Goal: Task Accomplishment & Management: Manage account settings

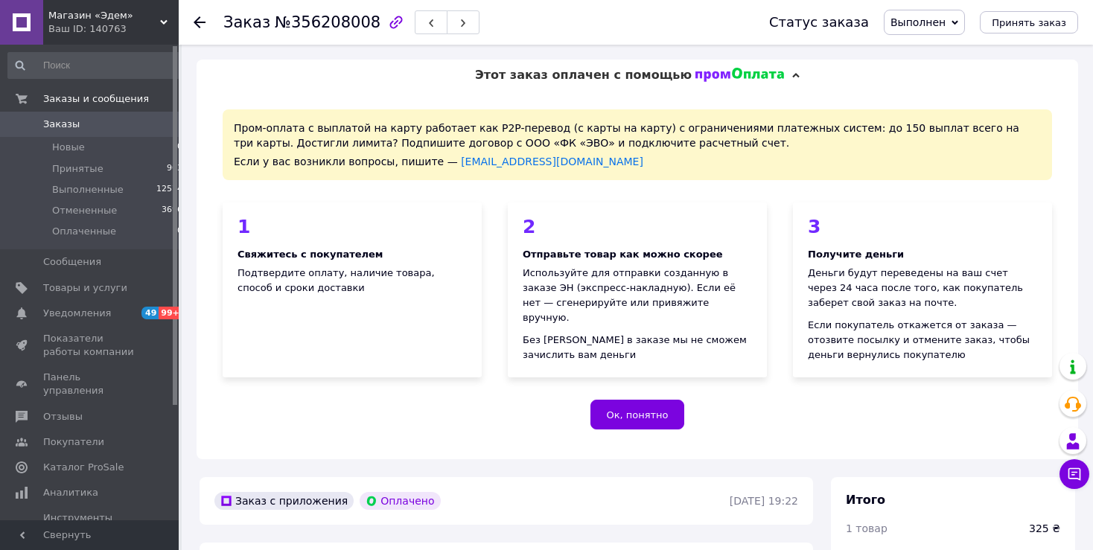
click at [198, 24] on icon at bounding box center [200, 22] width 12 height 12
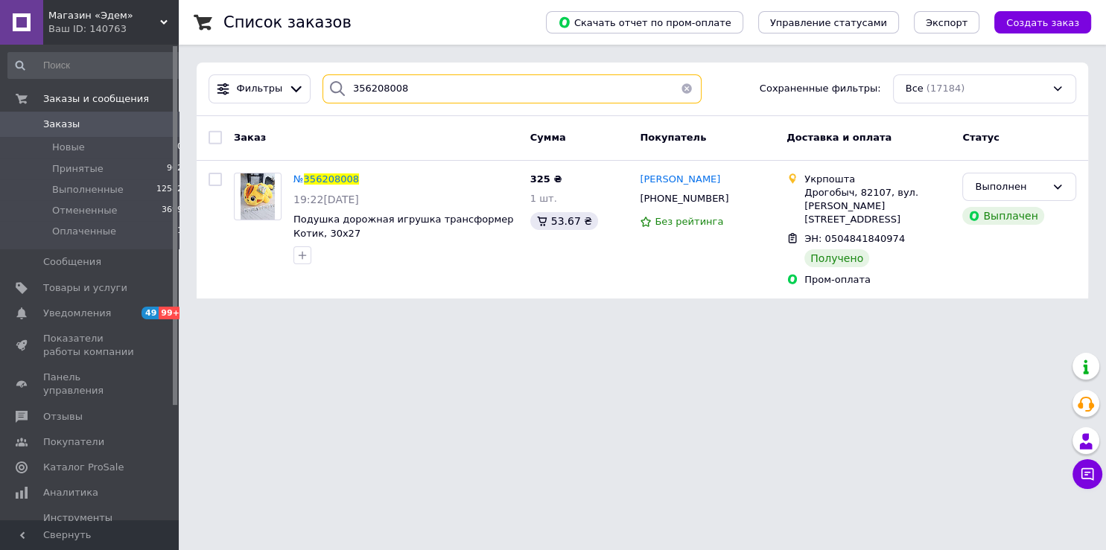
click at [406, 99] on input "356208008" at bounding box center [511, 88] width 379 height 29
click at [404, 99] on input "356208008" at bounding box center [511, 88] width 379 height 29
drag, startPoint x: 320, startPoint y: 91, endPoint x: 269, endPoint y: 82, distance: 52.1
click at [322, 82] on input "356208008" at bounding box center [511, 88] width 379 height 29
paste input "439462"
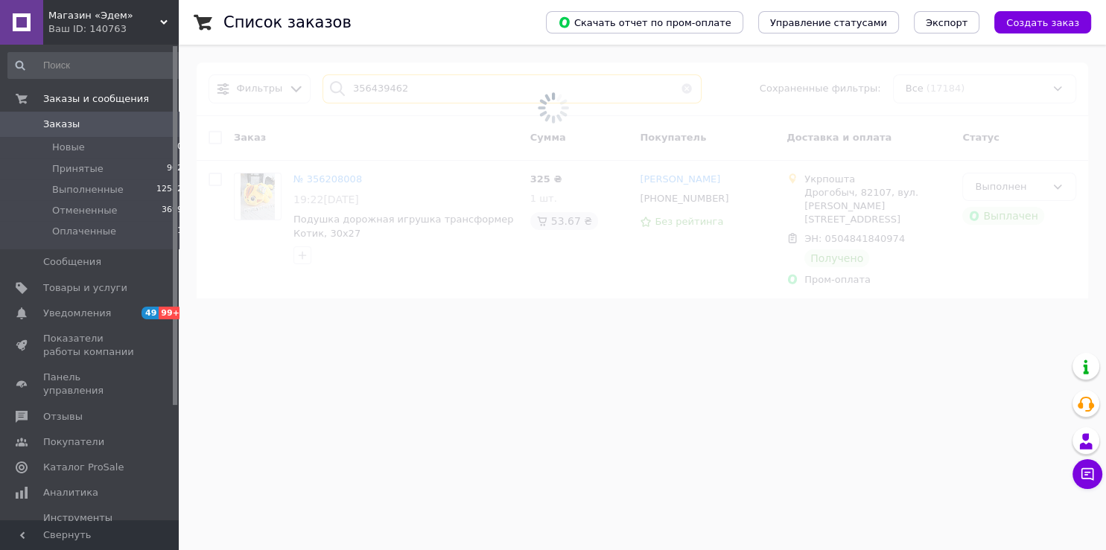
type input "356439462"
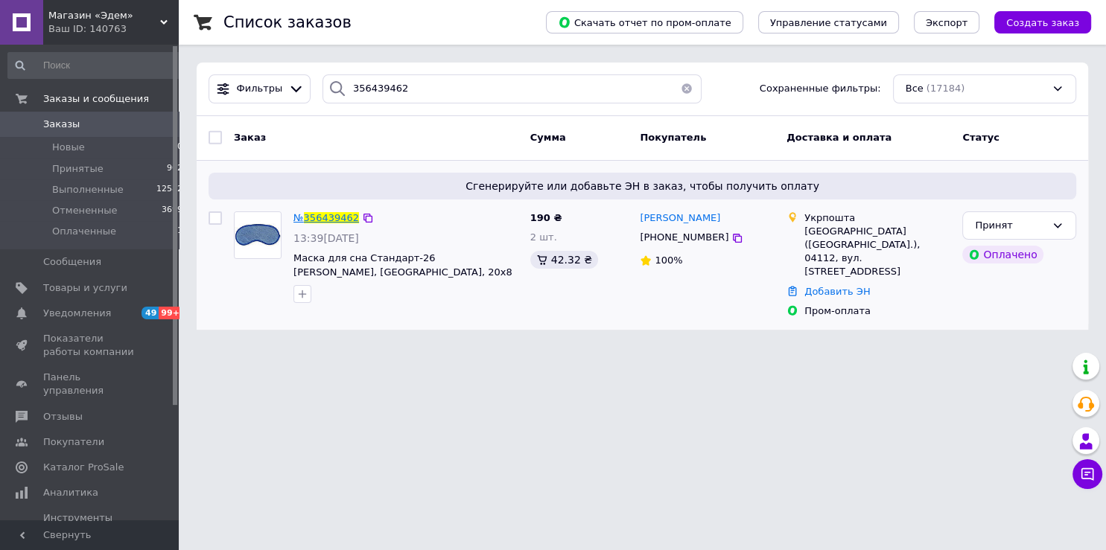
click at [332, 219] on span "356439462" at bounding box center [331, 217] width 55 height 11
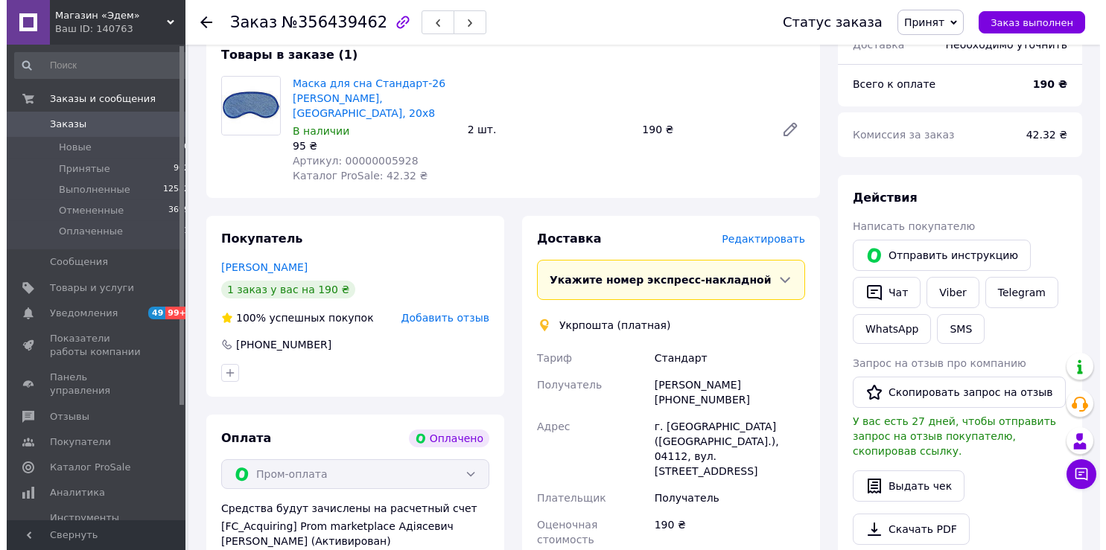
scroll to position [628, 0]
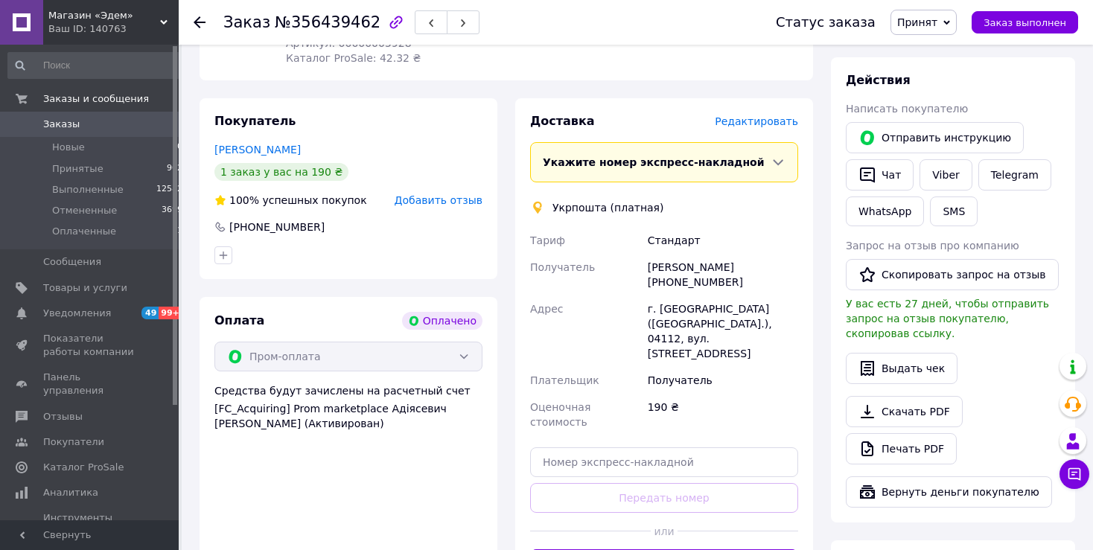
click at [766, 115] on span "Редактировать" at bounding box center [756, 121] width 83 height 12
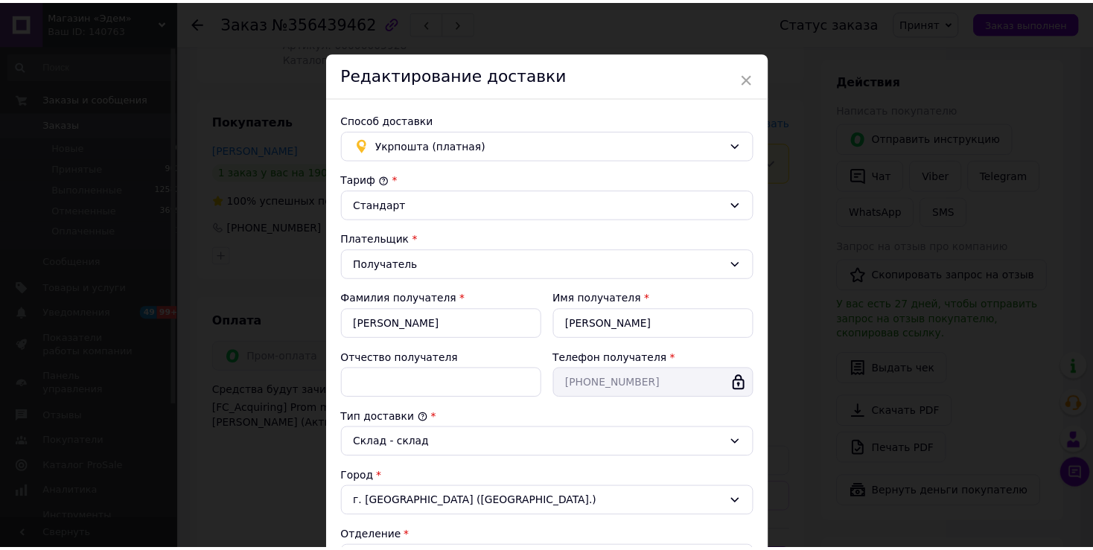
scroll to position [377, 0]
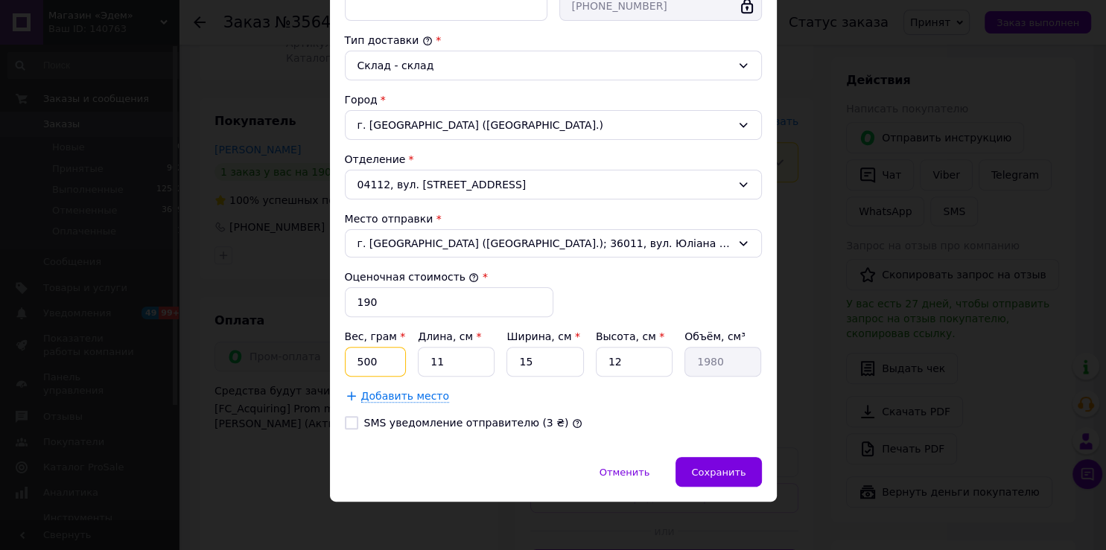
drag, startPoint x: 369, startPoint y: 354, endPoint x: 307, endPoint y: 353, distance: 61.8
click at [345, 353] on input "500" at bounding box center [376, 362] width 62 height 30
type input "200"
drag, startPoint x: 441, startPoint y: 363, endPoint x: 377, endPoint y: 344, distance: 66.9
click at [418, 347] on input "11" at bounding box center [456, 362] width 77 height 30
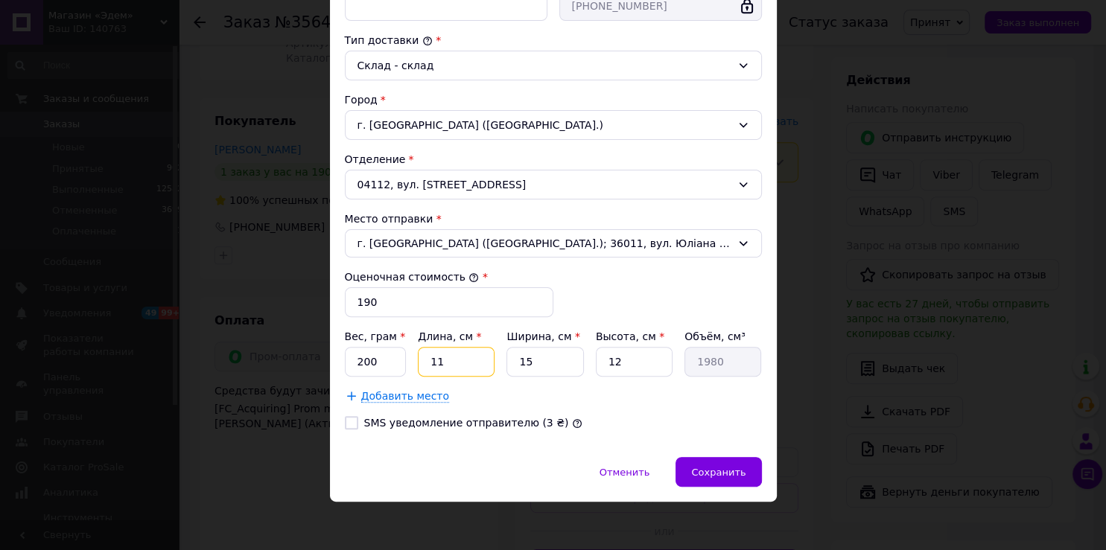
type input "2"
type input "360"
type input "21"
type input "3780"
type input "21"
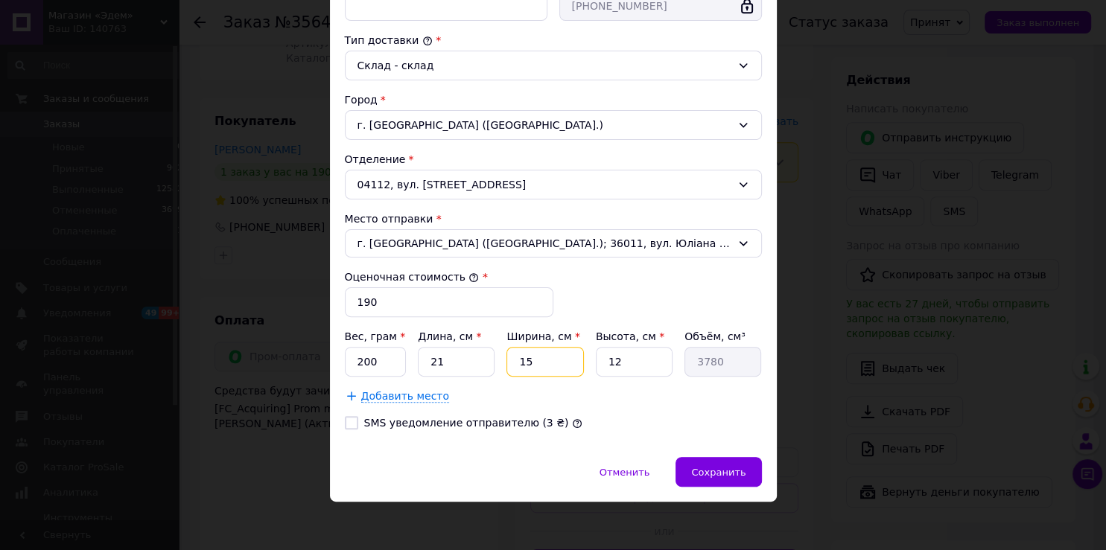
drag, startPoint x: 554, startPoint y: 359, endPoint x: 481, endPoint y: 335, distance: 76.8
click at [506, 347] on input "15" at bounding box center [544, 362] width 77 height 30
type input "1"
type input "252"
type input "11"
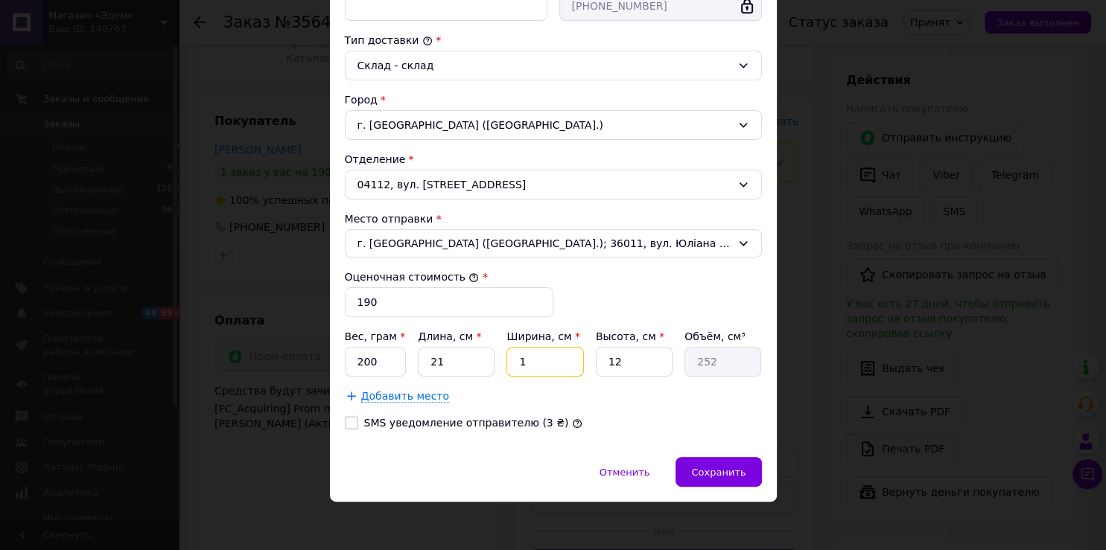
type input "2772"
type input "11"
drag, startPoint x: 628, startPoint y: 357, endPoint x: 570, endPoint y: 320, distance: 68.4
click at [596, 347] on input "12" at bounding box center [634, 362] width 77 height 30
type input "1"
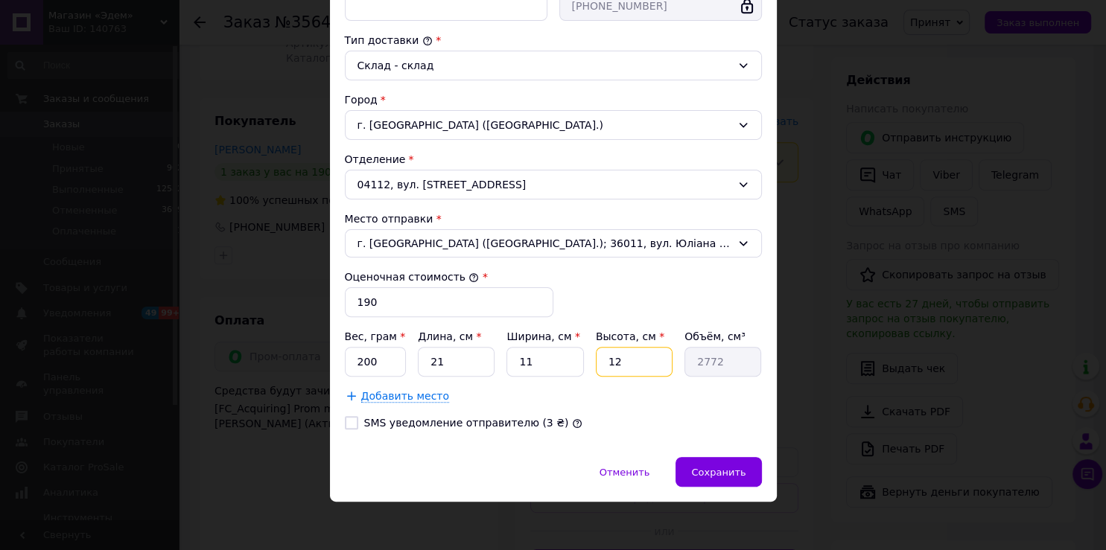
type input "231"
type input "1"
click at [389, 421] on label "SMS уведомление отправителю (3 ₴)" at bounding box center [466, 423] width 205 height 12
click at [358, 421] on input "SMS уведомление отправителю (3 ₴)" at bounding box center [351, 422] width 13 height 13
checkbox input "true"
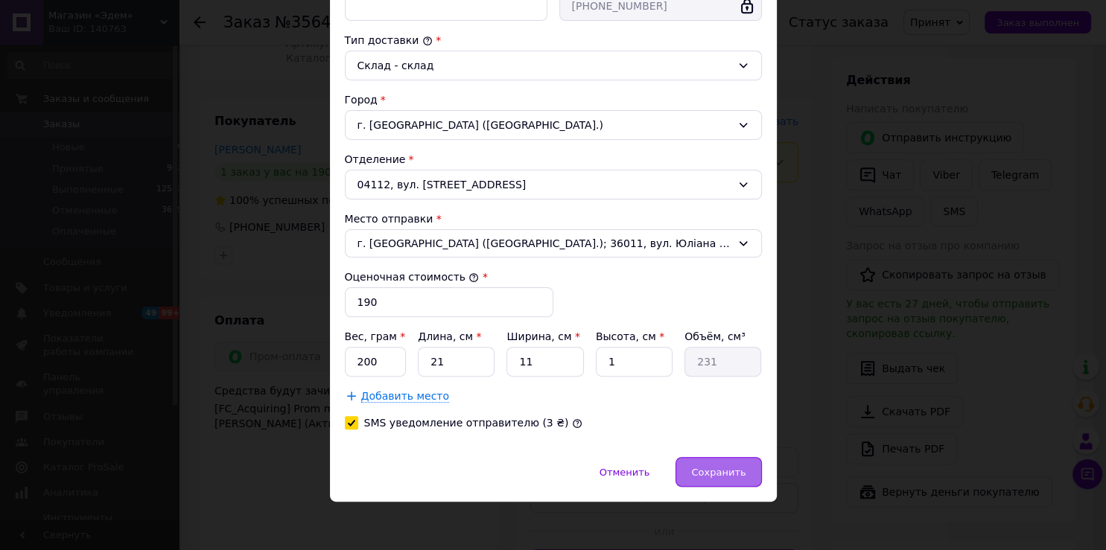
click at [704, 471] on span "Сохранить" at bounding box center [718, 472] width 54 height 11
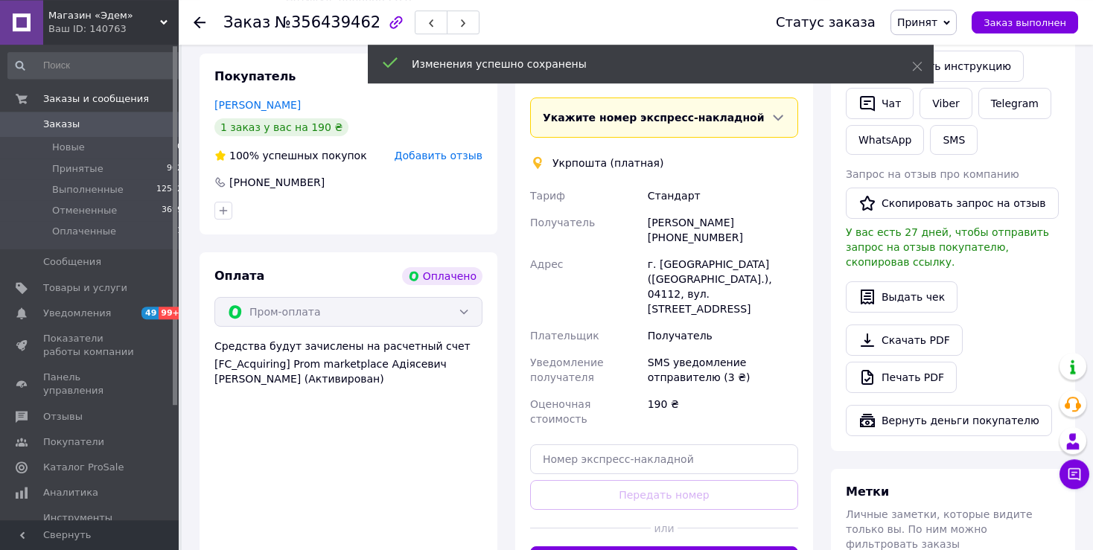
scroll to position [707, 0]
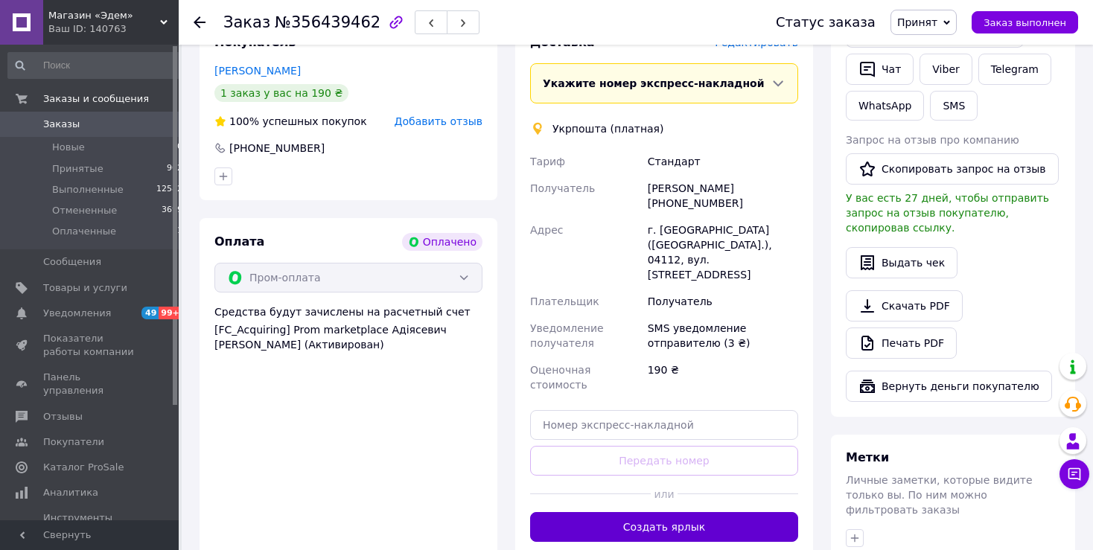
click at [698, 512] on button "Создать ярлык" at bounding box center [664, 527] width 268 height 30
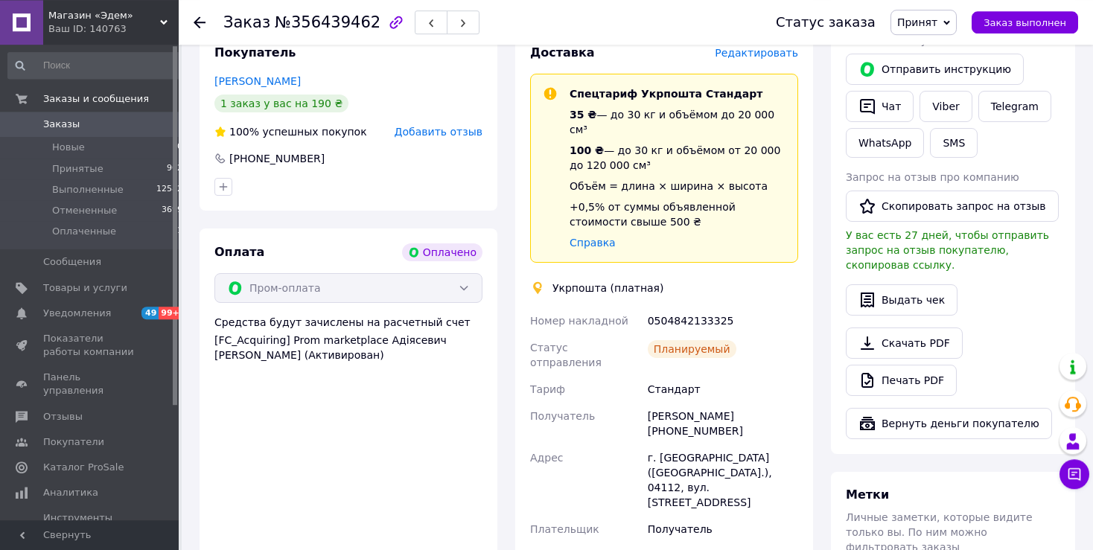
scroll to position [786, 0]
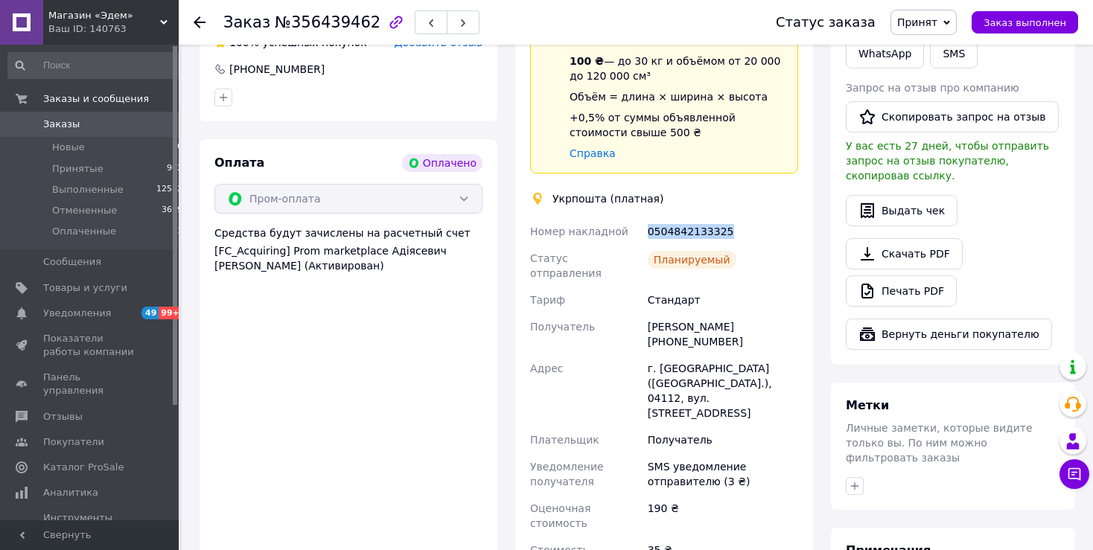
drag, startPoint x: 728, startPoint y: 202, endPoint x: 643, endPoint y: 209, distance: 85.2
click at [643, 218] on div "Номер накладной 0504842133325 Статус отправления Планируемый [PERSON_NAME] Полу…" at bounding box center [664, 398] width 274 height 360
copy div "Номер накладной 0504842133325"
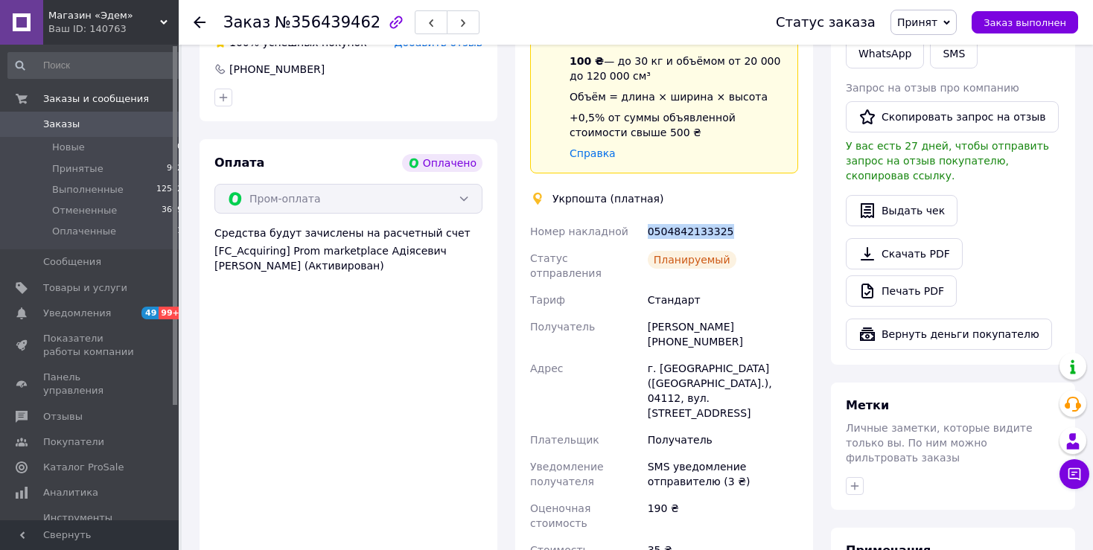
click at [197, 21] on use at bounding box center [200, 22] width 12 height 12
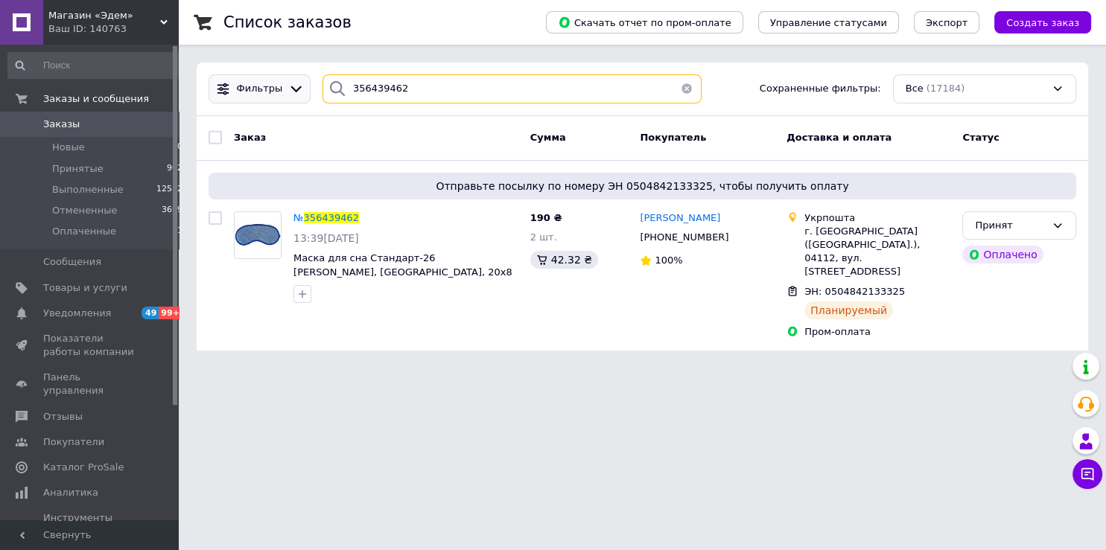
drag, startPoint x: 398, startPoint y: 86, endPoint x: 284, endPoint y: 80, distance: 114.1
click at [322, 80] on input "356439462" at bounding box center [511, 88] width 379 height 29
paste input "769341"
type input "356769341"
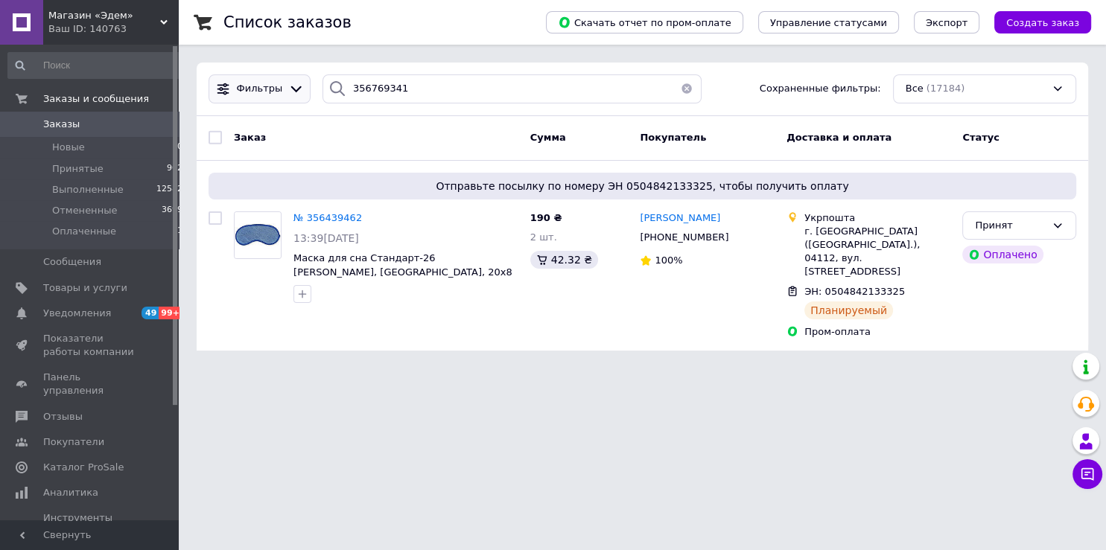
click at [283, 80] on div "Фильтры" at bounding box center [259, 88] width 102 height 29
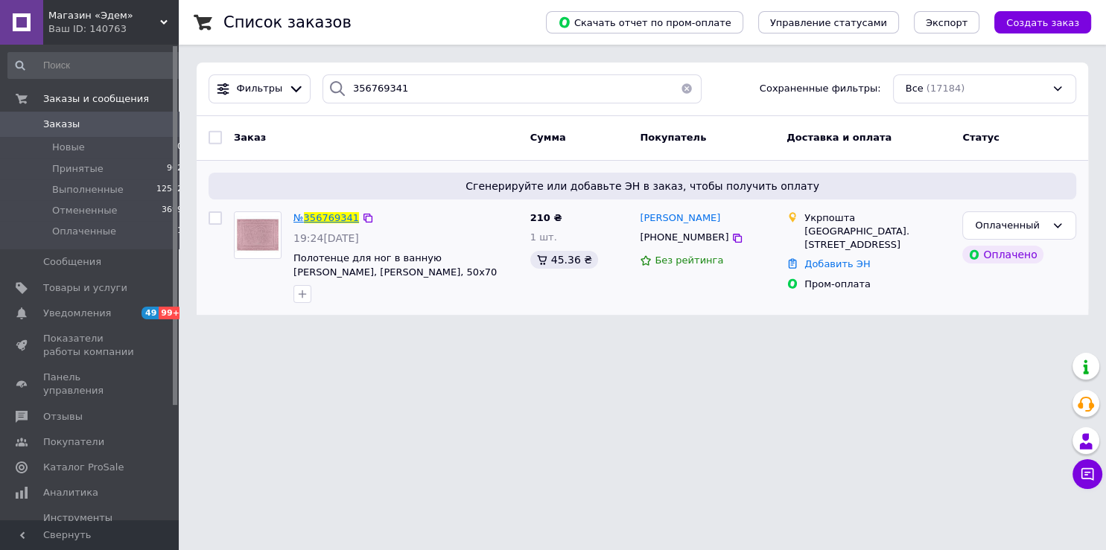
click at [328, 217] on span "356769341" at bounding box center [331, 217] width 55 height 11
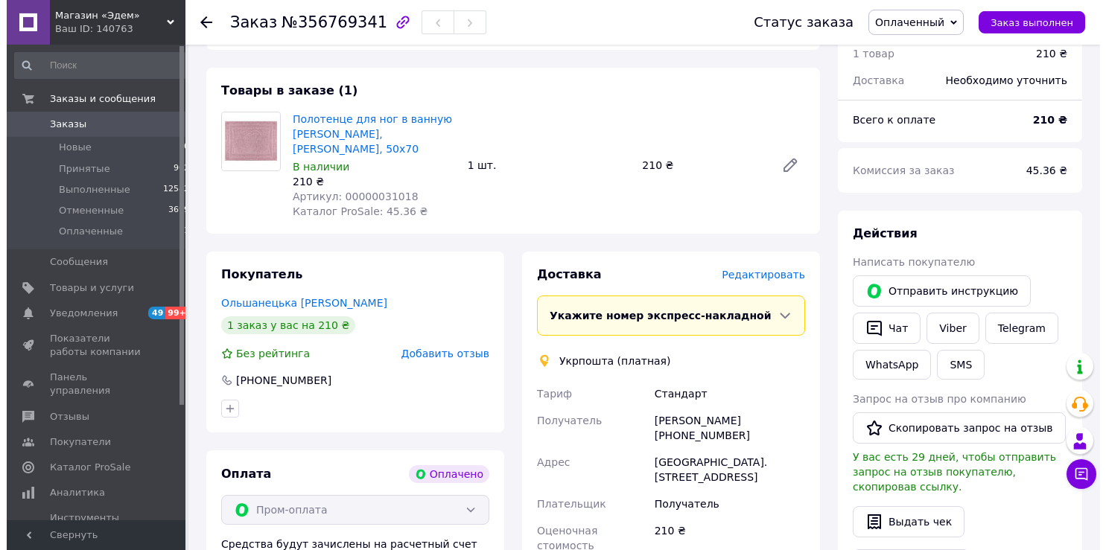
scroll to position [550, 0]
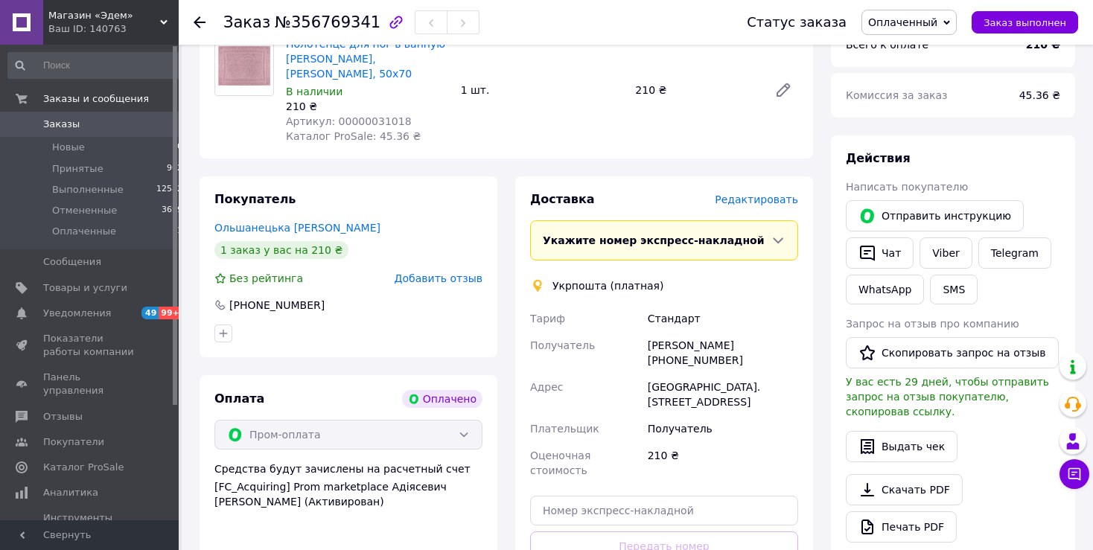
click at [770, 194] on span "Редактировать" at bounding box center [756, 200] width 83 height 12
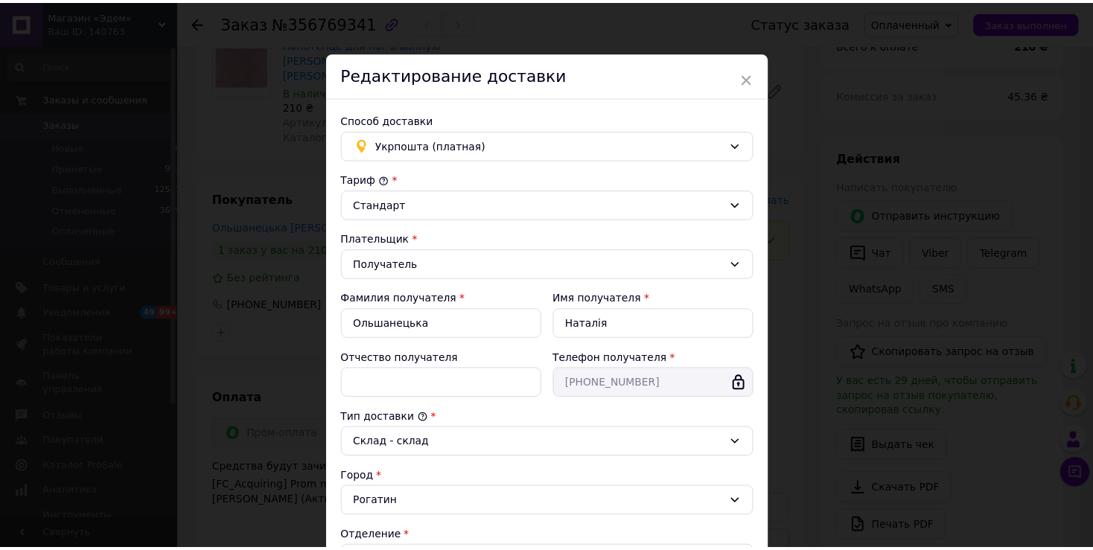
scroll to position [377, 0]
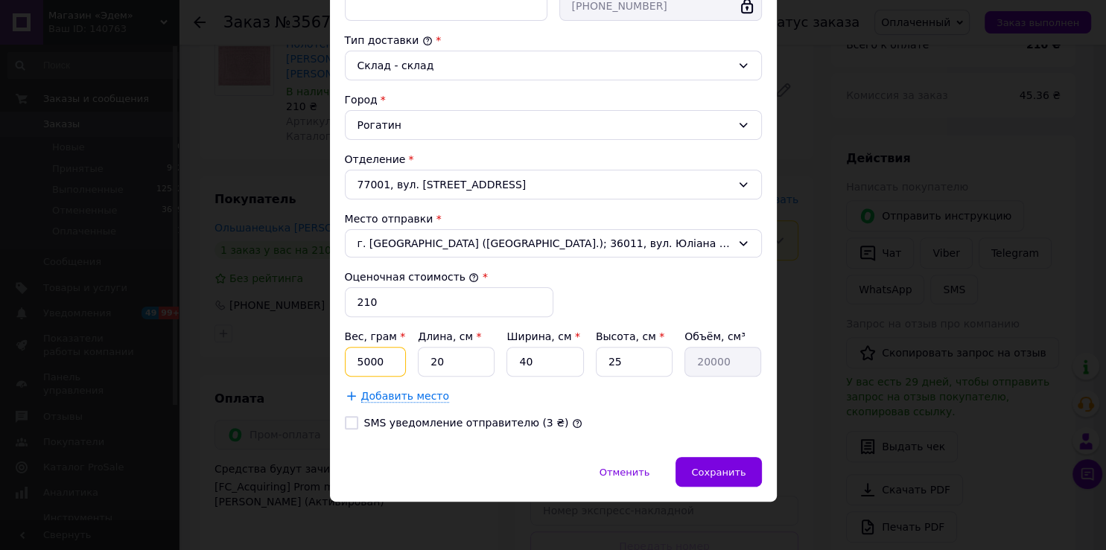
drag, startPoint x: 369, startPoint y: 359, endPoint x: 340, endPoint y: 362, distance: 28.4
click at [345, 362] on input "5000" at bounding box center [376, 362] width 62 height 30
type input "300"
drag, startPoint x: 436, startPoint y: 363, endPoint x: 415, endPoint y: 359, distance: 21.9
click at [418, 359] on input "20" at bounding box center [456, 362] width 77 height 30
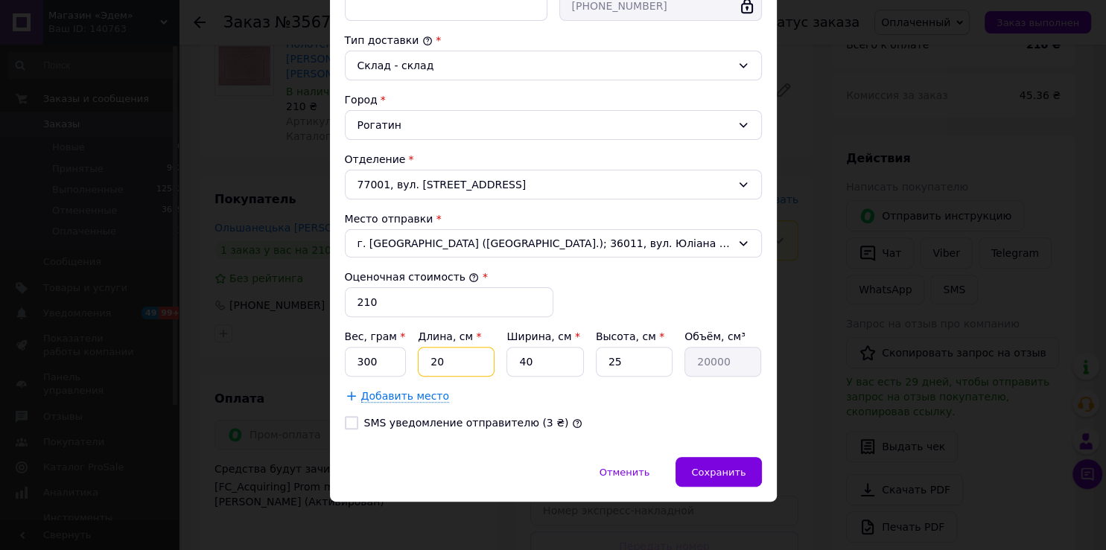
type input "2"
type input "2000"
type input "26"
type input "26000"
type input "26"
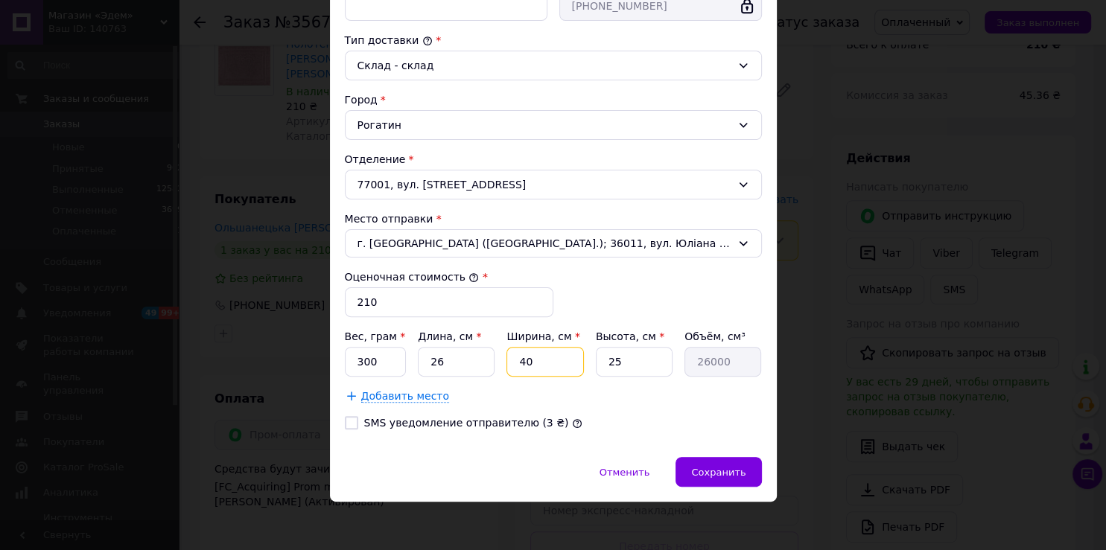
drag, startPoint x: 541, startPoint y: 360, endPoint x: 490, endPoint y: 360, distance: 50.6
click at [506, 360] on input "40" at bounding box center [544, 362] width 77 height 30
type input "2"
type input "1300"
type input "22"
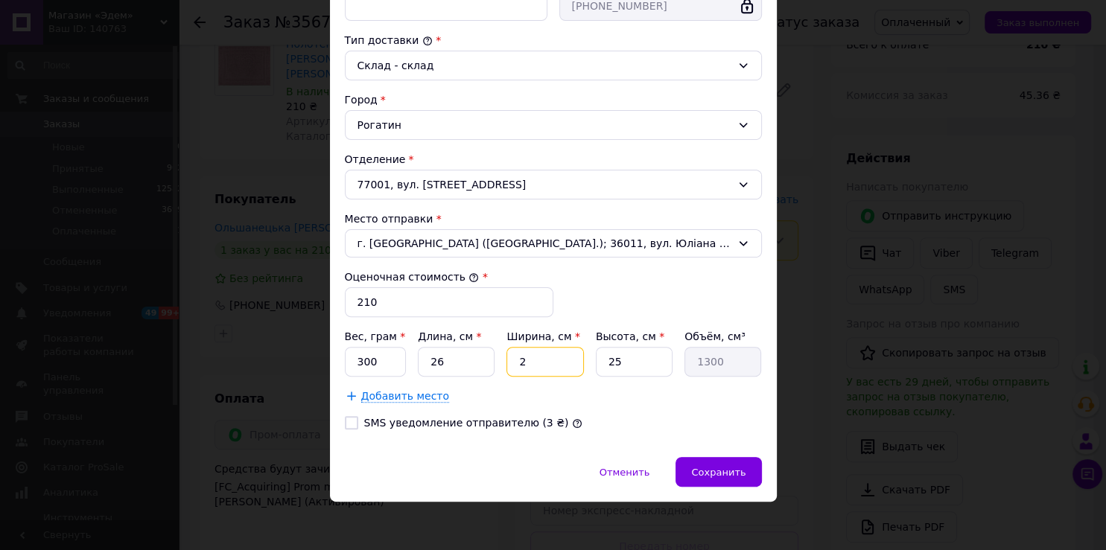
type input "14300"
type input "22"
drag, startPoint x: 619, startPoint y: 363, endPoint x: 571, endPoint y: 351, distance: 49.1
click at [596, 351] on input "25" at bounding box center [634, 362] width 77 height 30
type input "2"
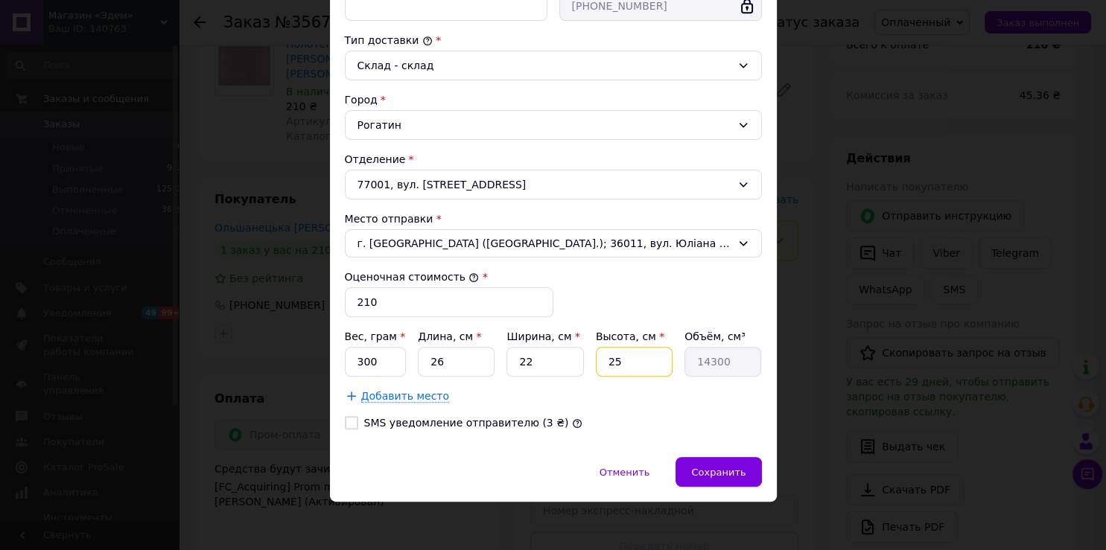
type input "1144"
type input "2"
click at [546, 377] on div "Вес, грам * 300 Длина, см * 26 Ширина, см * 22 Высота, см * 2 Объём, см³ 1144 Д…" at bounding box center [553, 366] width 417 height 74
click at [365, 424] on label "SMS уведомление отправителю (3 ₴)" at bounding box center [466, 423] width 205 height 12
click at [358, 424] on input "SMS уведомление отправителю (3 ₴)" at bounding box center [351, 422] width 13 height 13
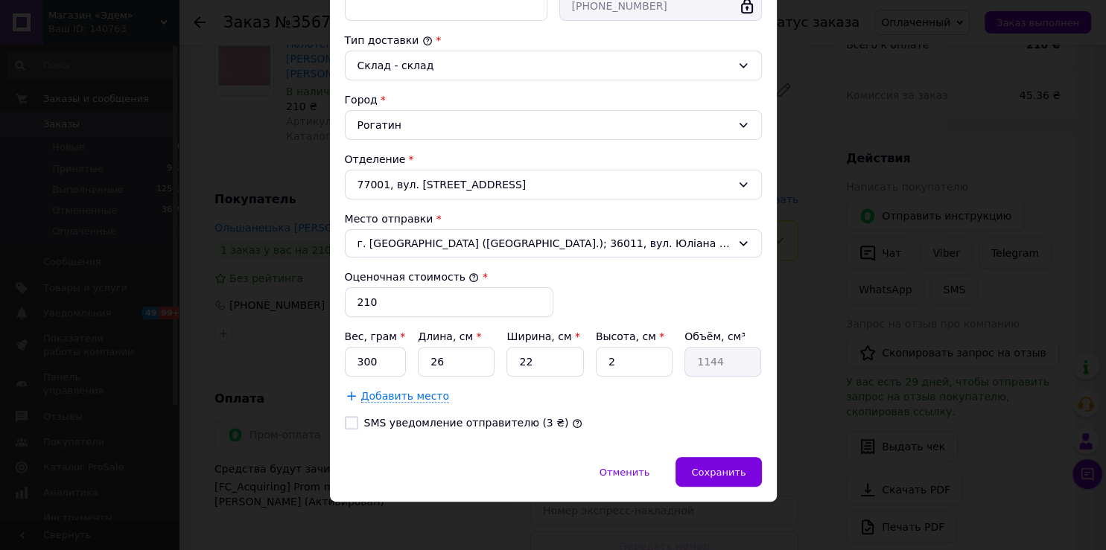
checkbox input "true"
click at [727, 471] on span "Сохранить" at bounding box center [718, 472] width 54 height 11
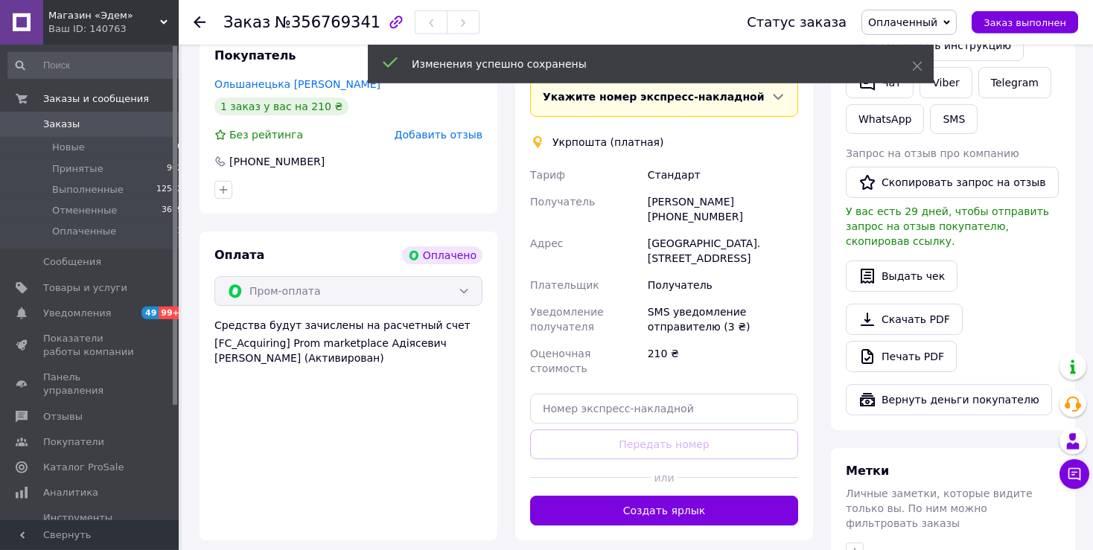
scroll to position [707, 0]
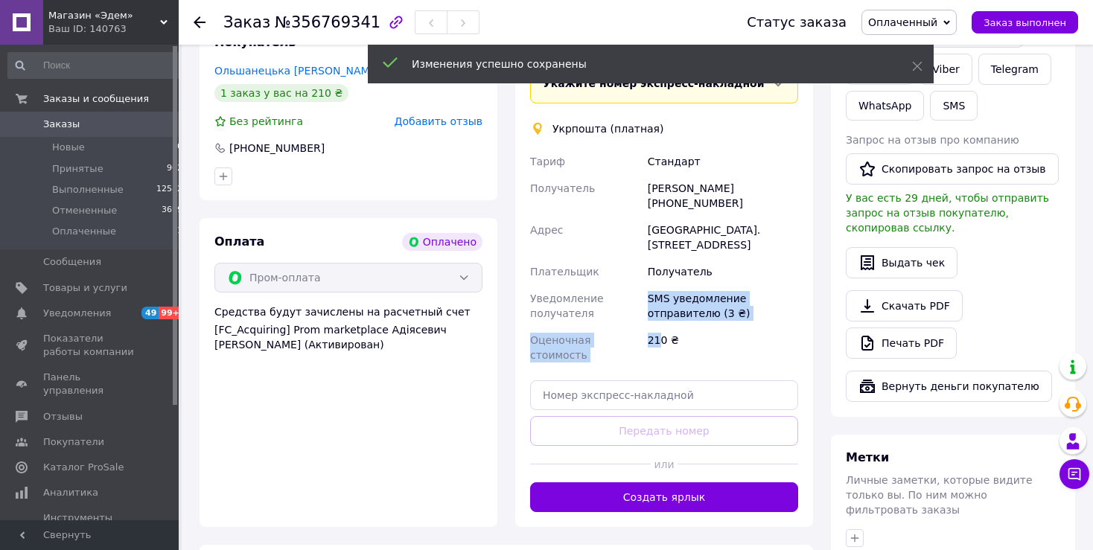
drag, startPoint x: 663, startPoint y: 369, endPoint x: 642, endPoint y: 452, distance: 86.0
click at [642, 447] on div "Доставка Редактировать Укажите номер экспресс-накладной Обязательно введите ном…" at bounding box center [664, 273] width 268 height 478
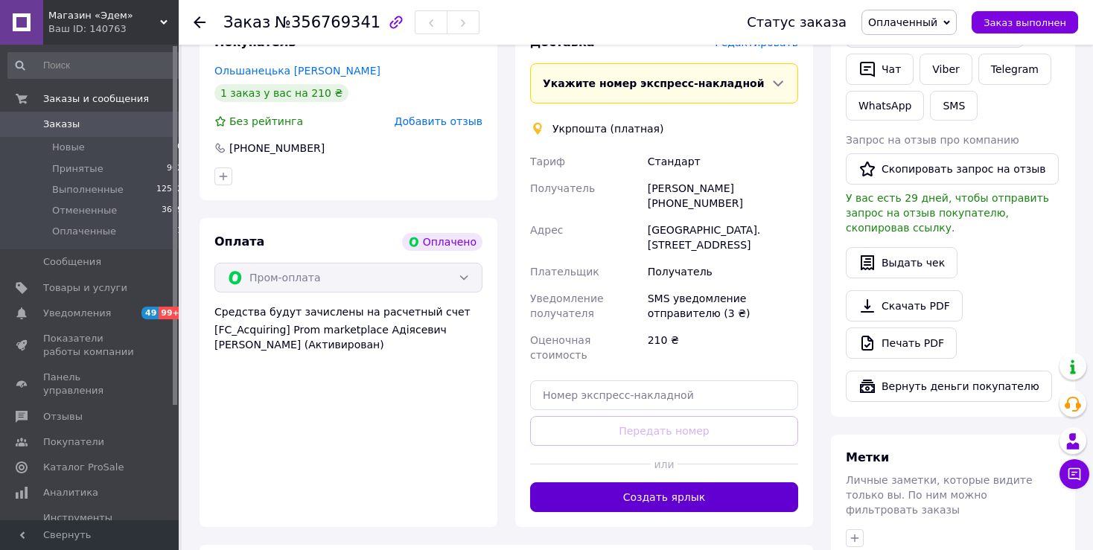
click at [662, 482] on button "Создать ярлык" at bounding box center [664, 497] width 268 height 30
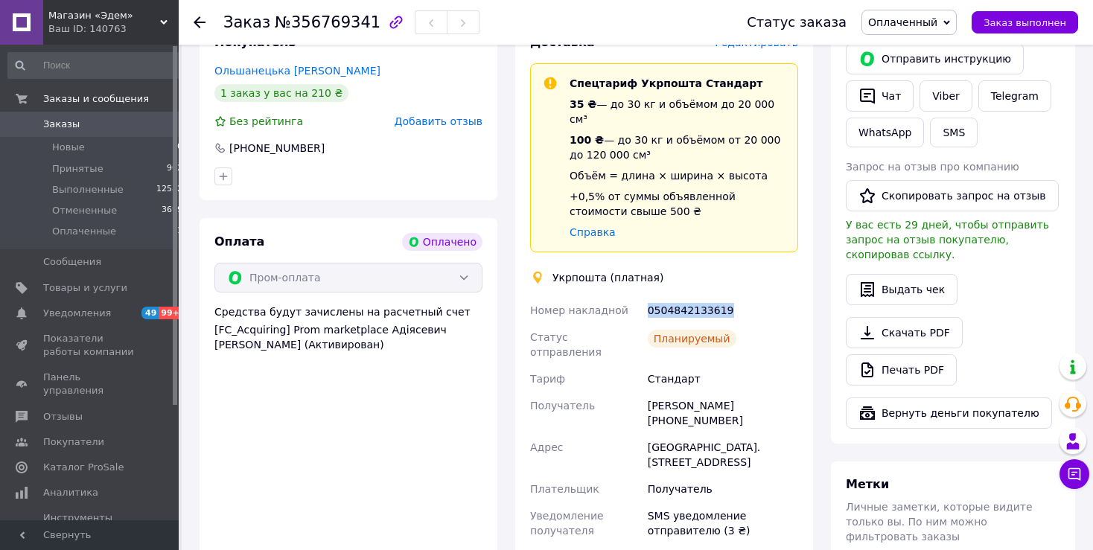
drag, startPoint x: 722, startPoint y: 283, endPoint x: 642, endPoint y: 272, distance: 81.1
click at [642, 297] on div "Номер накладной 0504842133619 Статус отправления Планируемый [PERSON_NAME] Полу…" at bounding box center [664, 462] width 274 height 331
copy div "Номер накладной 0504842133619"
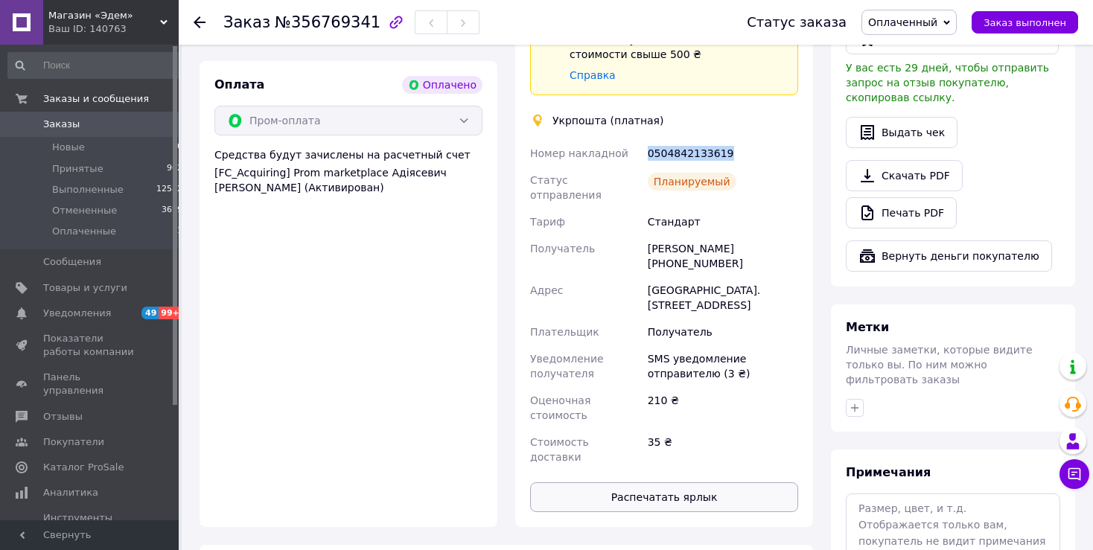
click at [663, 482] on button "Распечатать ярлык" at bounding box center [664, 497] width 268 height 30
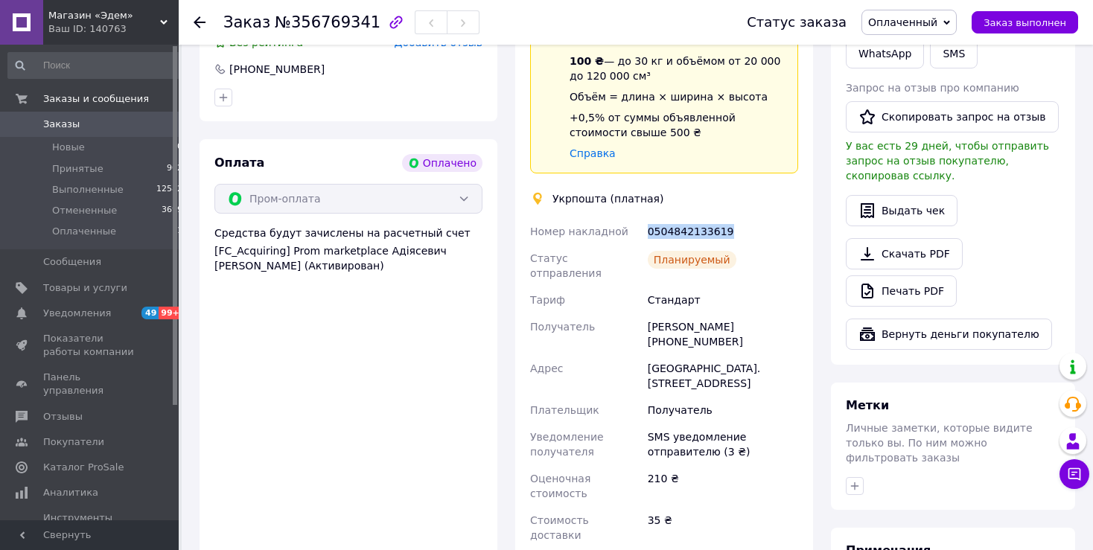
scroll to position [550, 0]
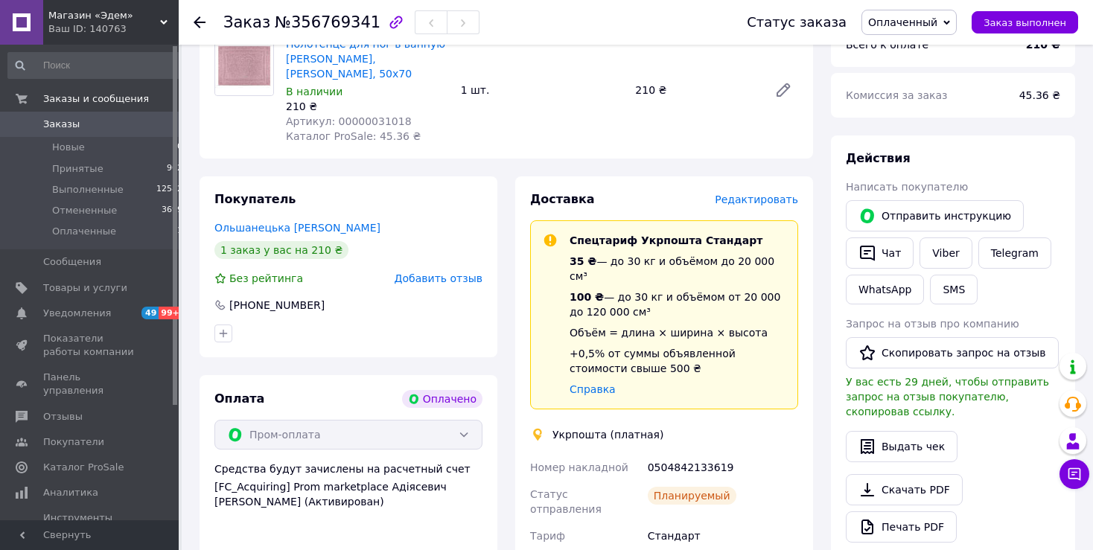
click at [201, 21] on icon at bounding box center [200, 22] width 12 height 12
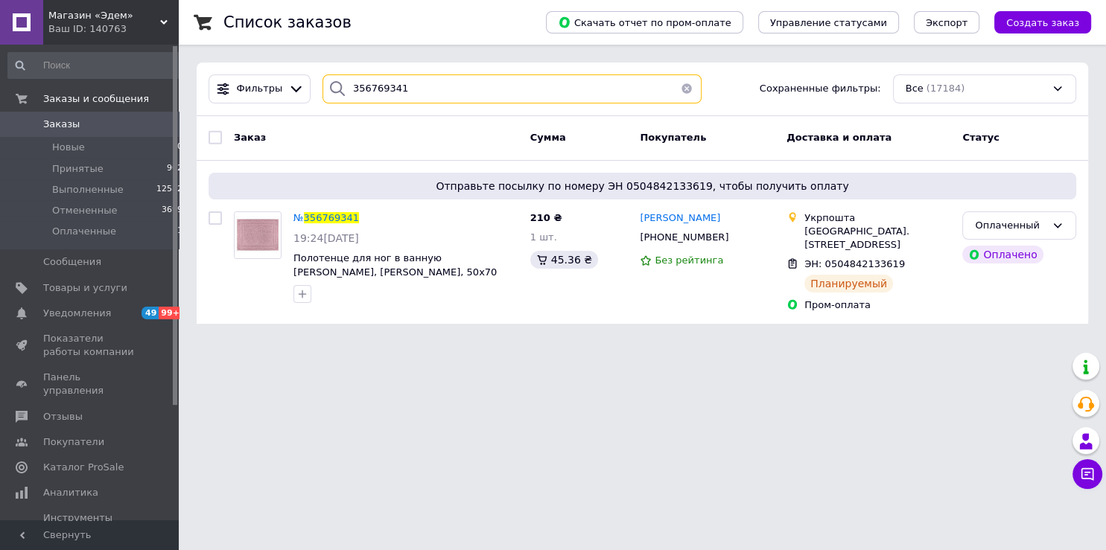
drag, startPoint x: 404, startPoint y: 87, endPoint x: 268, endPoint y: 83, distance: 135.6
click at [322, 83] on input "356769341" at bounding box center [511, 88] width 379 height 29
paste input "774"
type input "356777441"
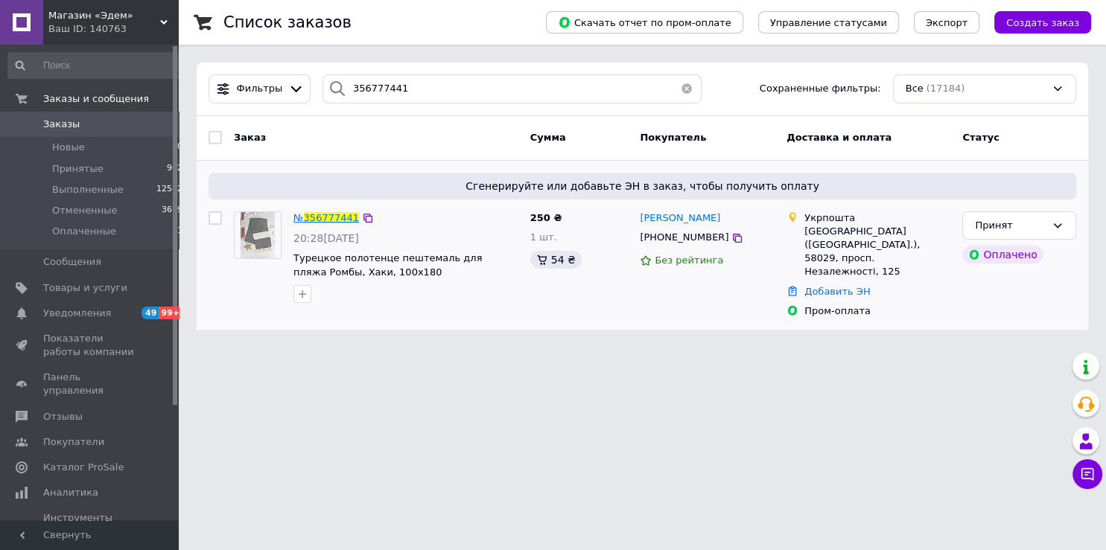
click at [338, 221] on span "356777441" at bounding box center [331, 217] width 55 height 11
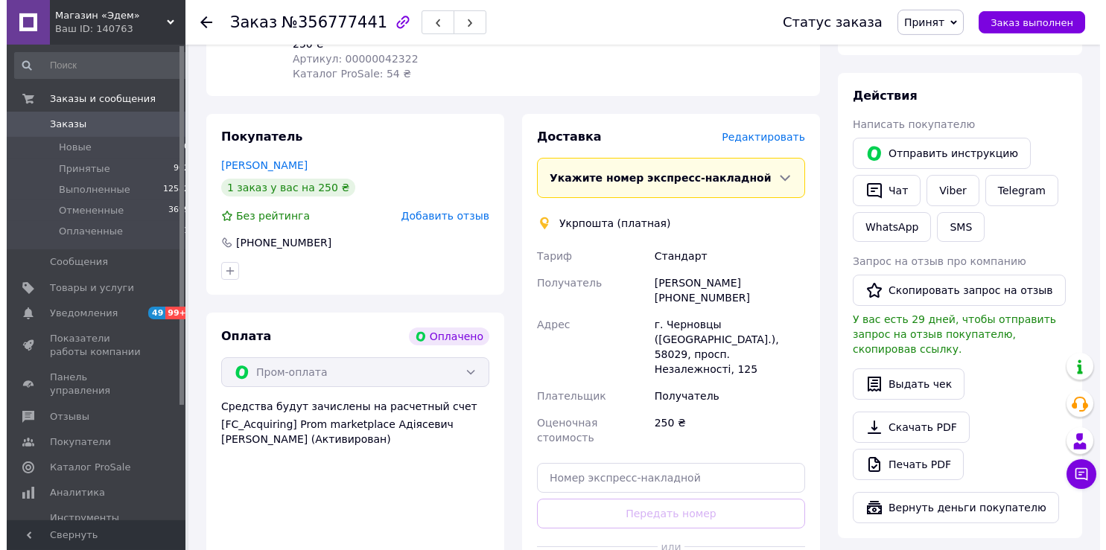
scroll to position [550, 0]
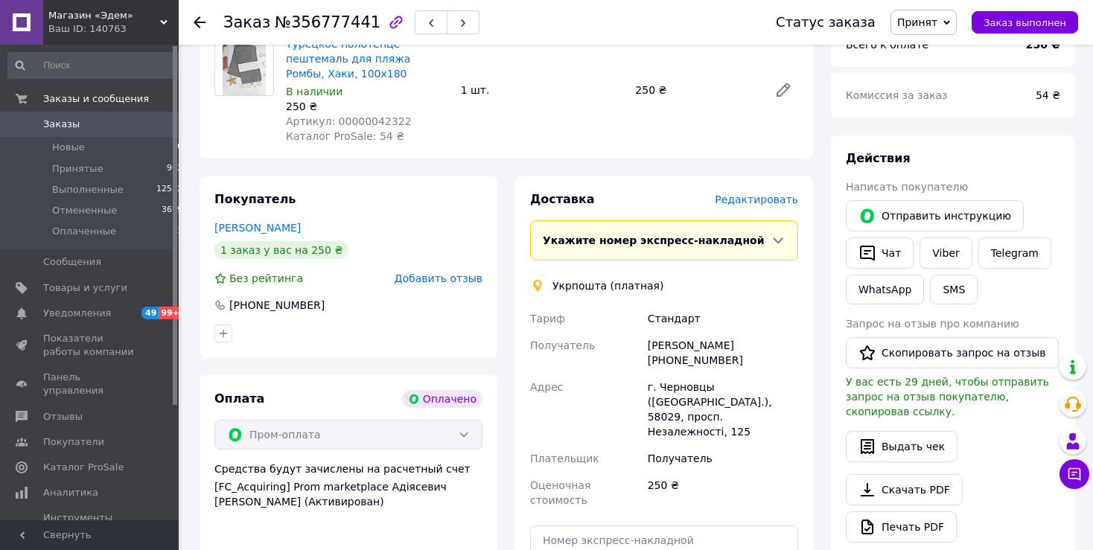
click at [759, 194] on span "Редактировать" at bounding box center [756, 200] width 83 height 12
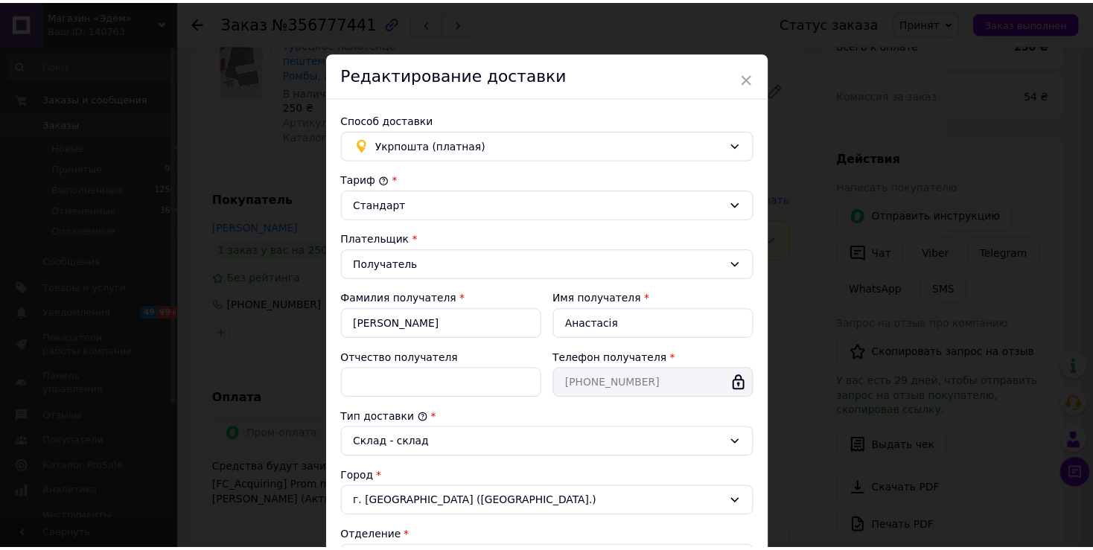
scroll to position [377, 0]
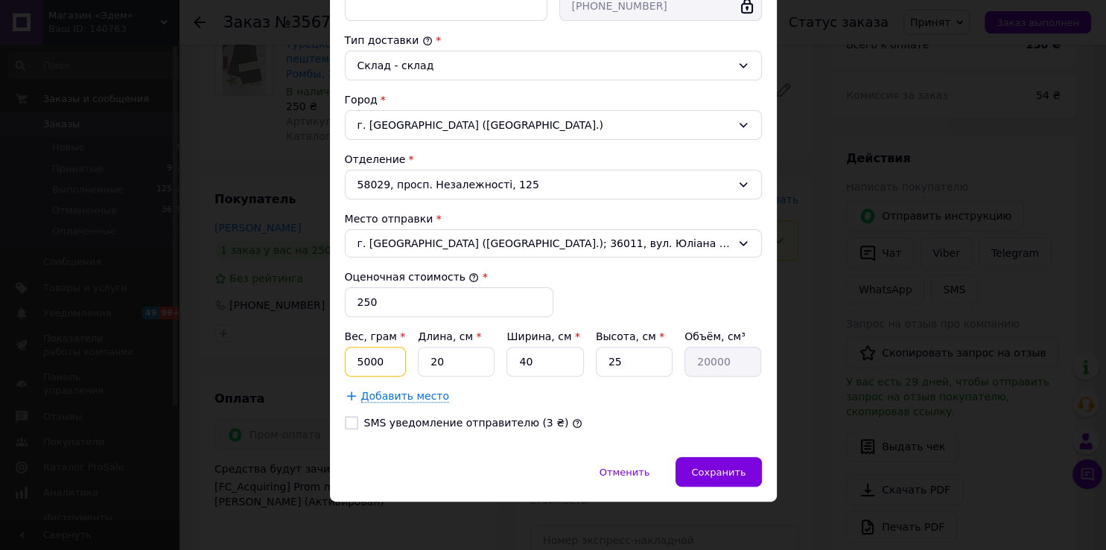
drag, startPoint x: 383, startPoint y: 356, endPoint x: 280, endPoint y: 349, distance: 103.7
click at [345, 349] on input "5000" at bounding box center [376, 362] width 62 height 30
type input "300"
drag, startPoint x: 450, startPoint y: 360, endPoint x: 386, endPoint y: 364, distance: 63.4
click at [418, 364] on input "20" at bounding box center [456, 362] width 77 height 30
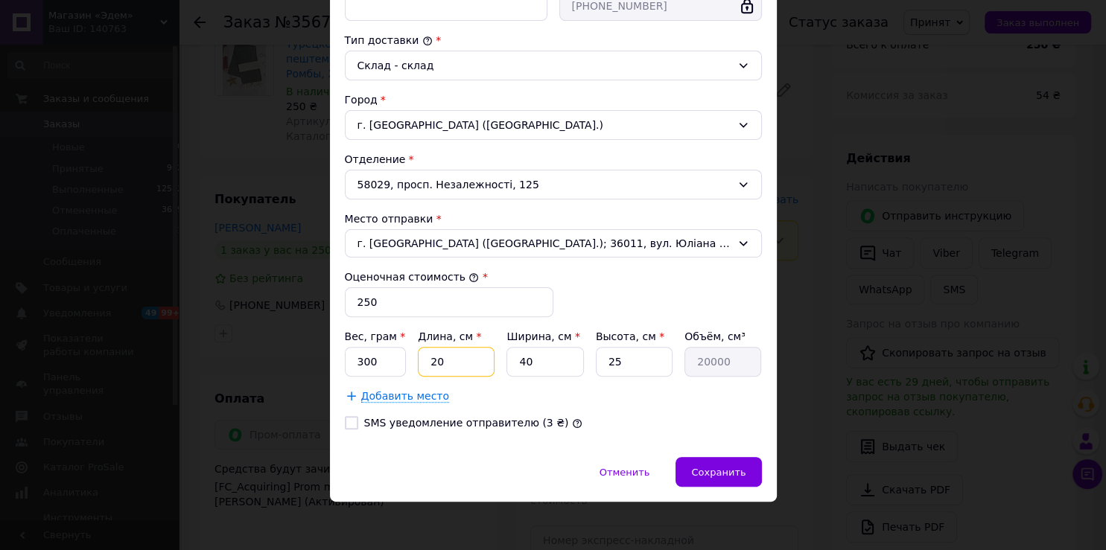
type input "3"
type input "3000"
type input "33"
type input "33000"
type input "33"
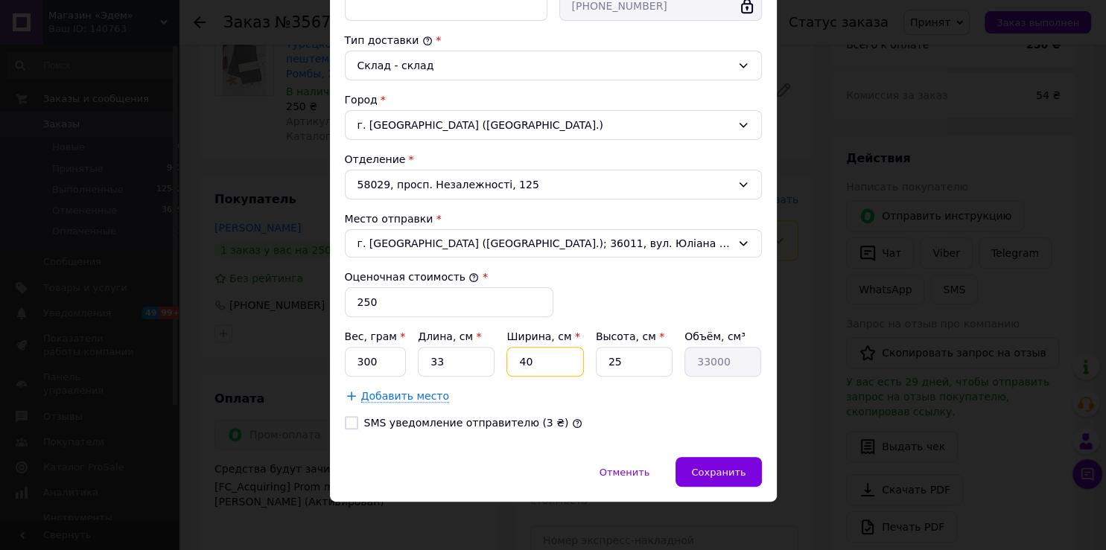
drag, startPoint x: 538, startPoint y: 363, endPoint x: 478, endPoint y: 365, distance: 59.6
click at [506, 365] on input "40" at bounding box center [544, 362] width 77 height 30
type input "2"
type input "1650"
type input "26"
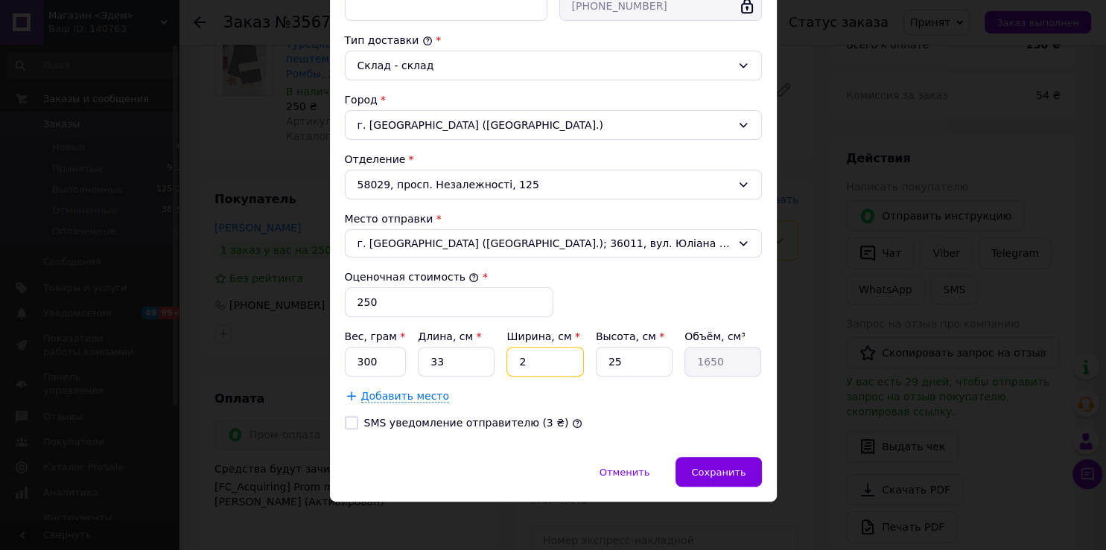
type input "21450"
type input "26"
drag, startPoint x: 614, startPoint y: 361, endPoint x: 585, endPoint y: 354, distance: 29.8
click at [596, 354] on input "25" at bounding box center [634, 362] width 77 height 30
type input "2"
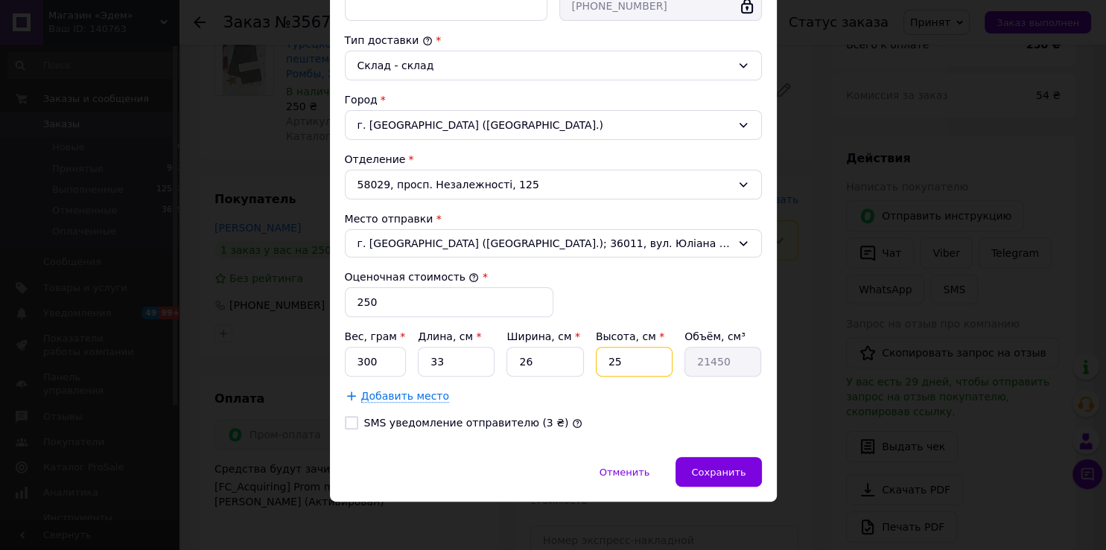
type input "1716"
type input "2"
click at [386, 424] on label "SMS уведомление отправителю (3 ₴)" at bounding box center [466, 423] width 205 height 12
click at [358, 424] on input "SMS уведомление отправителю (3 ₴)" at bounding box center [351, 422] width 13 height 13
checkbox input "true"
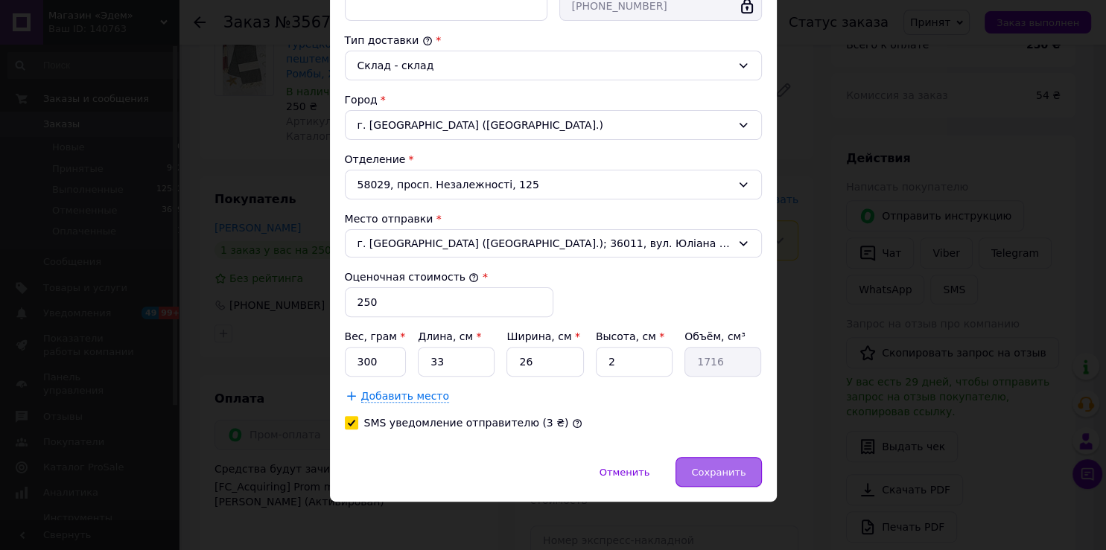
click at [706, 472] on span "Сохранить" at bounding box center [718, 472] width 54 height 11
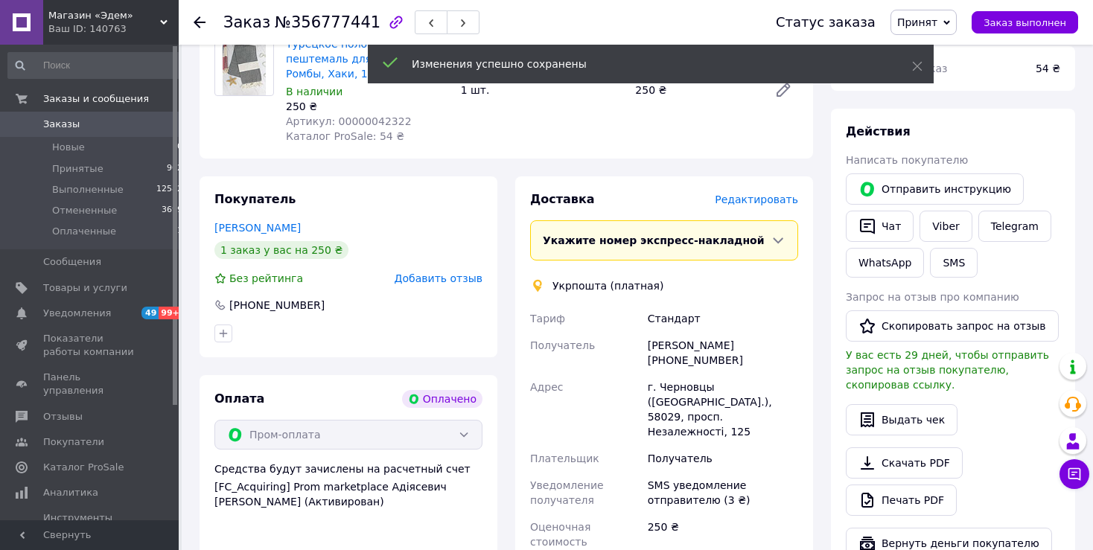
scroll to position [786, 0]
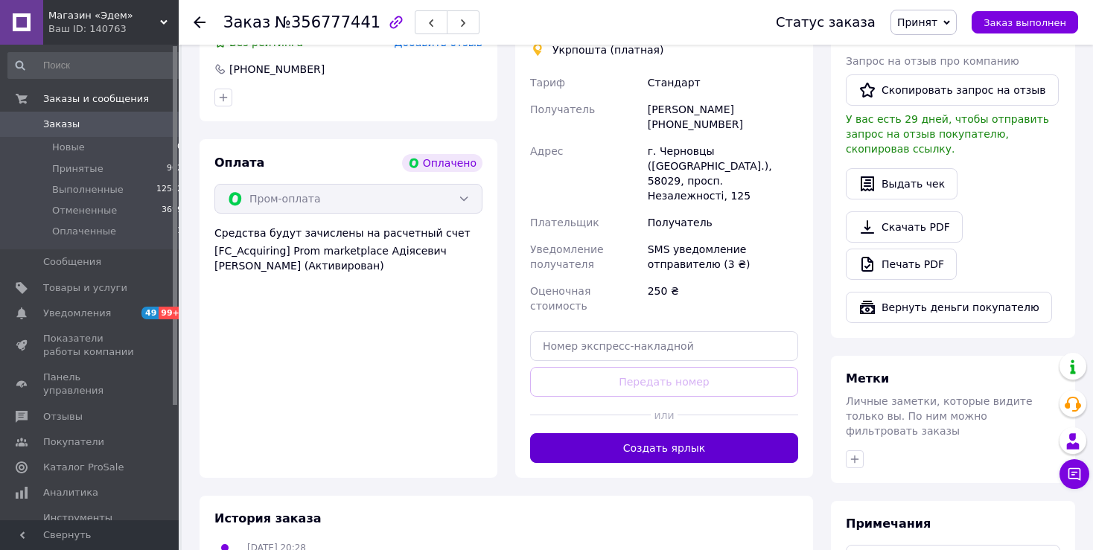
click at [677, 433] on button "Создать ярлык" at bounding box center [664, 448] width 268 height 30
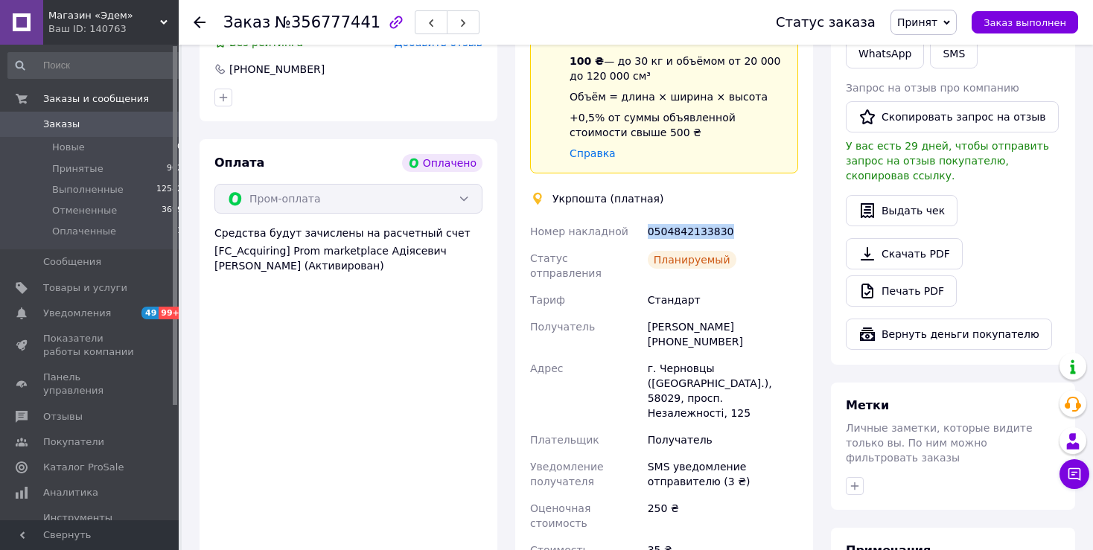
drag, startPoint x: 724, startPoint y: 210, endPoint x: 642, endPoint y: 208, distance: 82.7
click at [642, 218] on div "Номер накладной 0504842133830 Статус отправления Планируемый [PERSON_NAME] Полу…" at bounding box center [664, 398] width 274 height 360
copy div "Номер накладной 0504842133830"
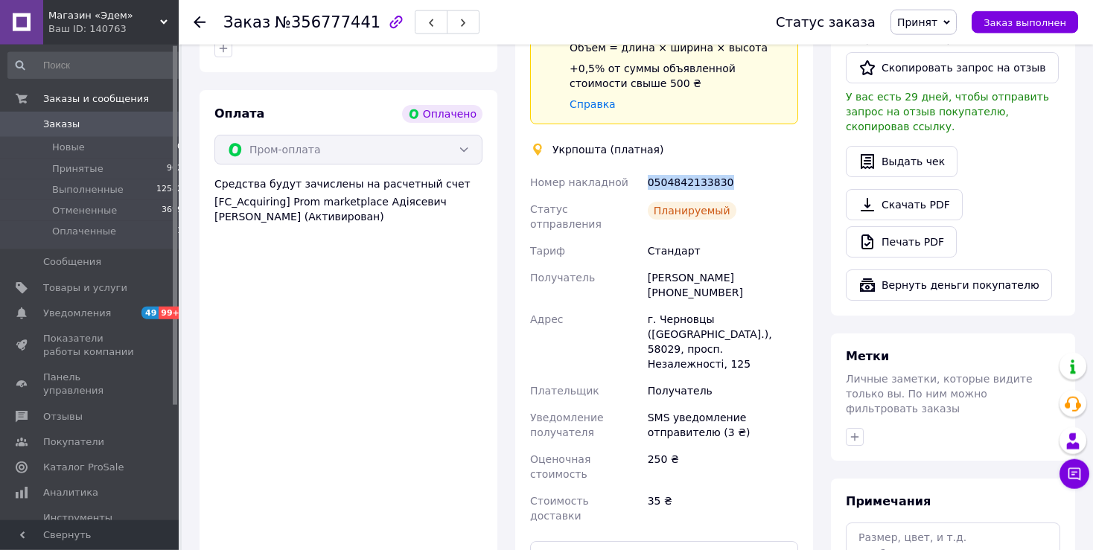
scroll to position [864, 0]
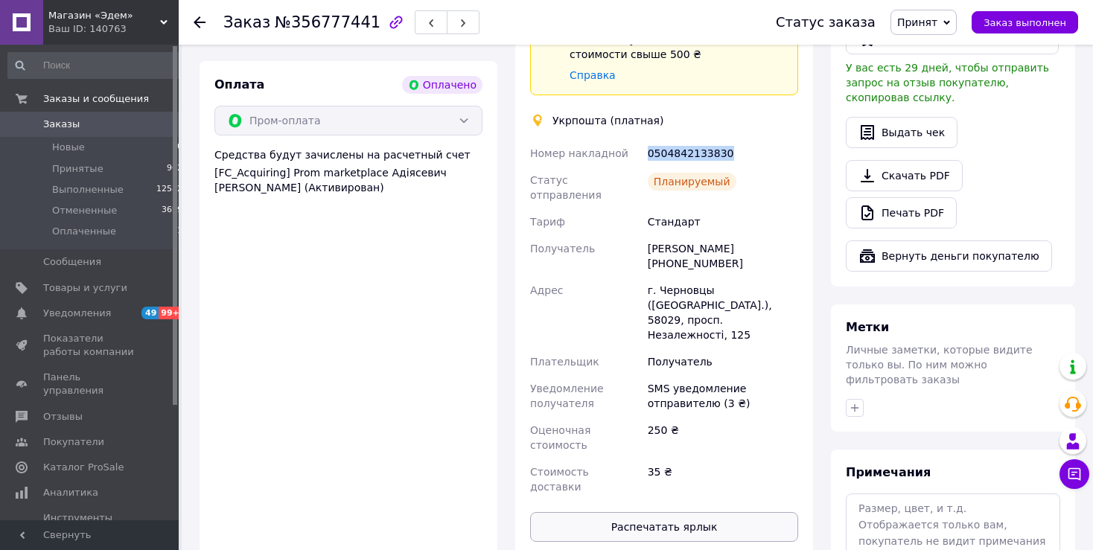
click at [672, 512] on button "Распечатать ярлык" at bounding box center [664, 527] width 268 height 30
